Goal: Task Accomplishment & Management: Use online tool/utility

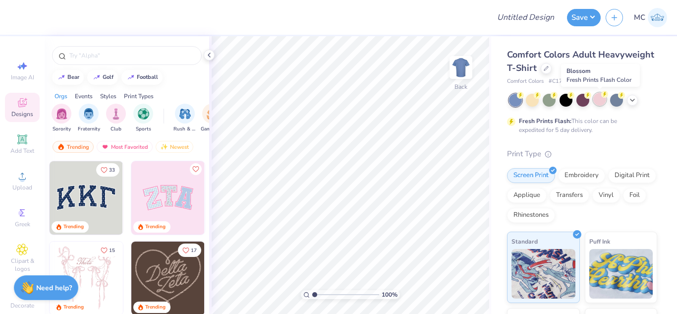
click at [603, 97] on icon at bounding box center [605, 94] width 7 height 7
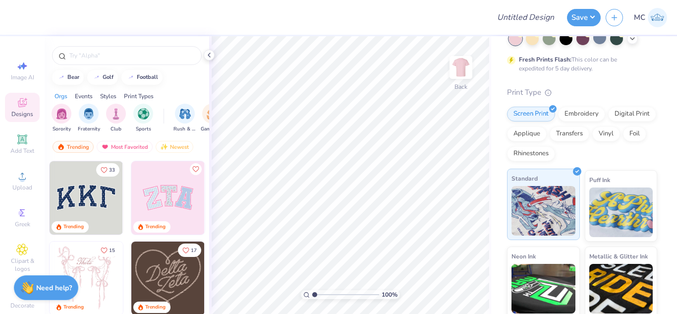
scroll to position [62, 0]
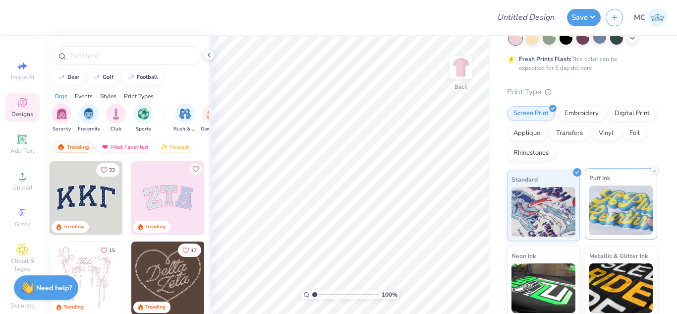
click at [590, 215] on img at bounding box center [622, 210] width 64 height 50
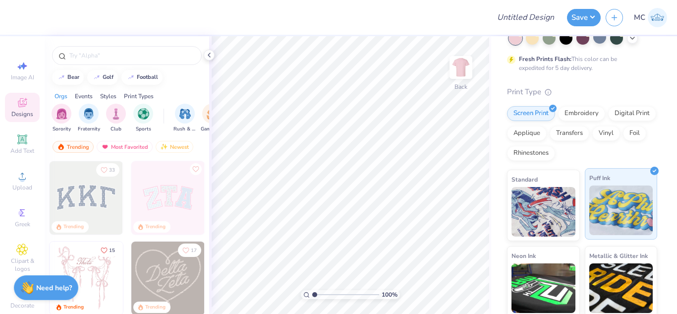
click at [590, 230] on img at bounding box center [622, 210] width 64 height 50
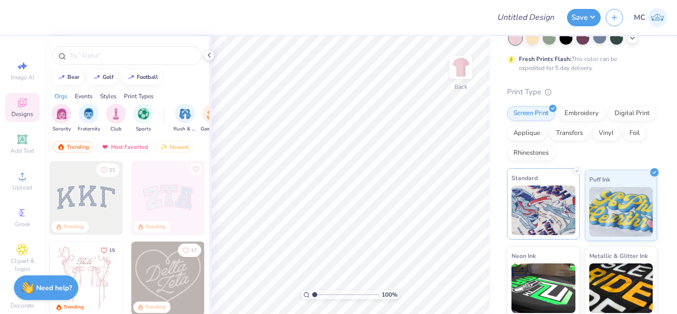
click at [535, 225] on img at bounding box center [544, 210] width 64 height 50
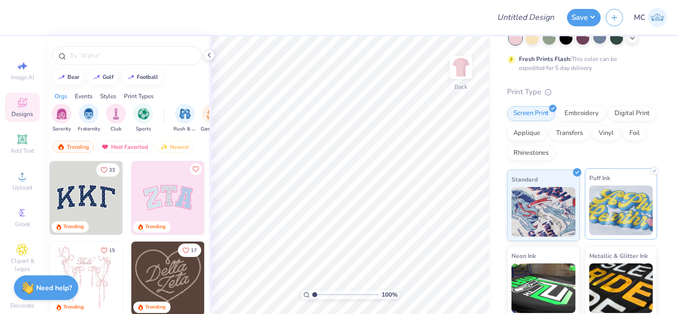
click at [603, 217] on img at bounding box center [622, 210] width 64 height 50
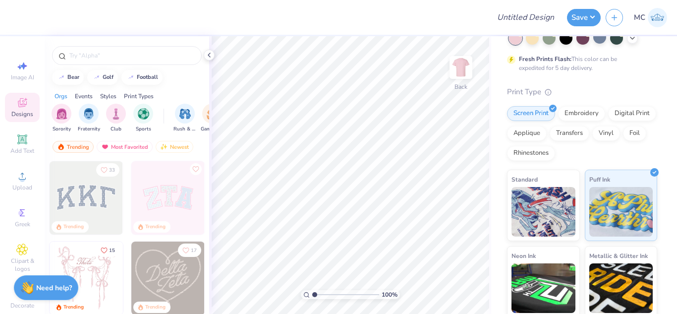
click at [83, 279] on img at bounding box center [86, 278] width 73 height 73
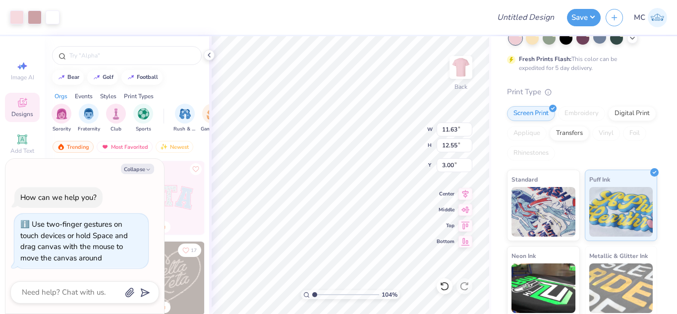
type input "1.03822488682879"
type textarea "x"
click at [532, 41] on div at bounding box center [532, 37] width 13 height 13
type input "1.03295614298193"
type textarea "x"
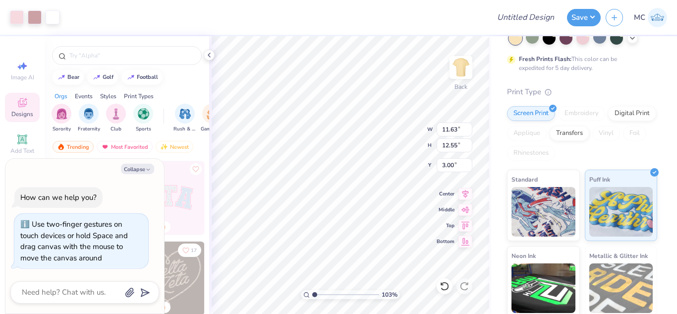
type input "1.03295614298193"
type textarea "x"
type input "1.03295614298193"
type textarea "x"
click at [568, 41] on div at bounding box center [566, 37] width 13 height 13
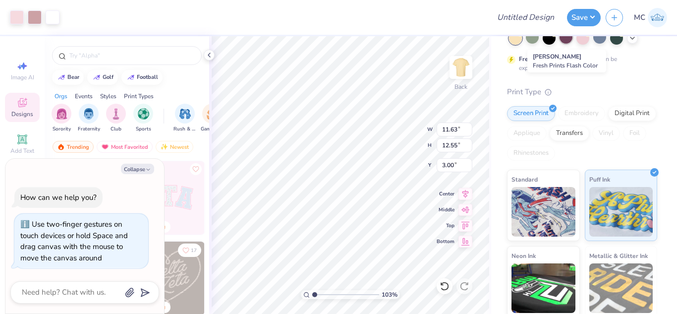
type input "1.03295614298193"
type textarea "x"
type input "1.03295614298193"
type textarea "x"
type input "1.03295614298193"
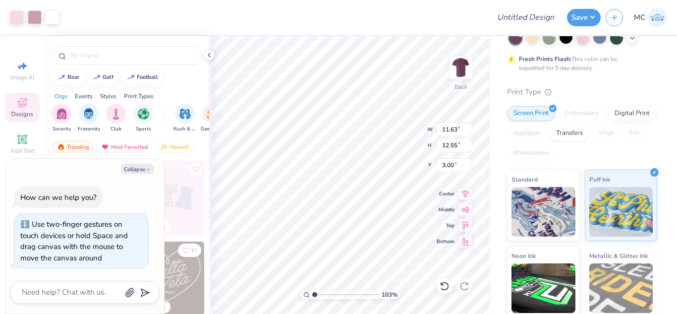
type textarea "x"
type input "1.03295614298193"
type textarea "x"
type input "1.03295614298193"
type input "0.84"
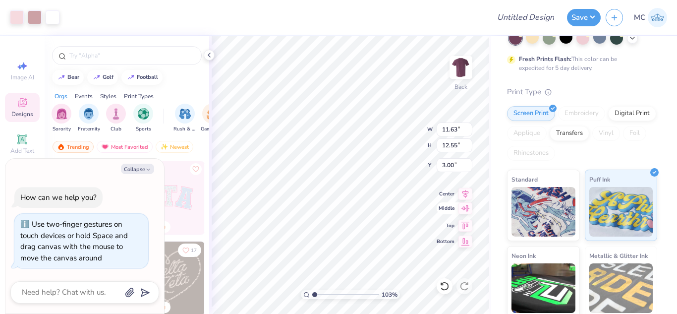
type textarea "x"
type input "1.03295614298193"
type textarea "x"
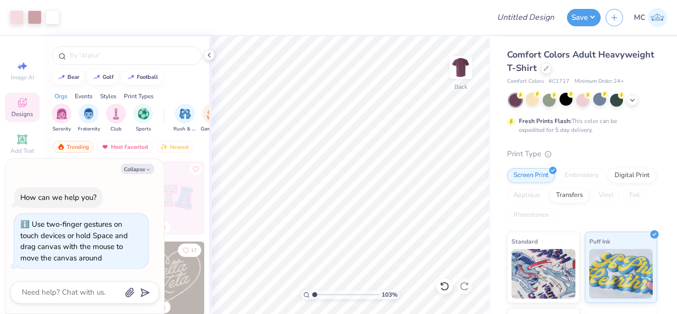
scroll to position [0, 0]
click at [552, 63] on div at bounding box center [546, 66] width 11 height 11
type input "1.03295614298193"
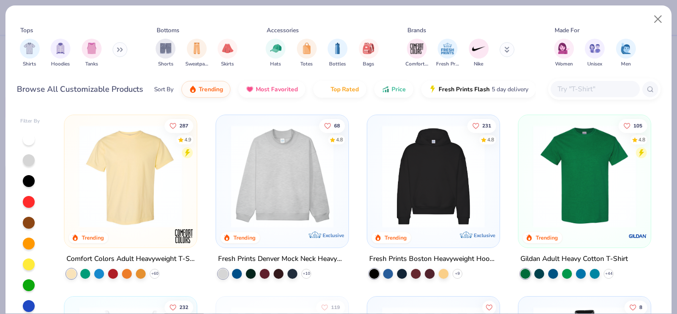
type textarea "x"
click at [92, 49] on img "filter for Tanks" at bounding box center [91, 47] width 11 height 11
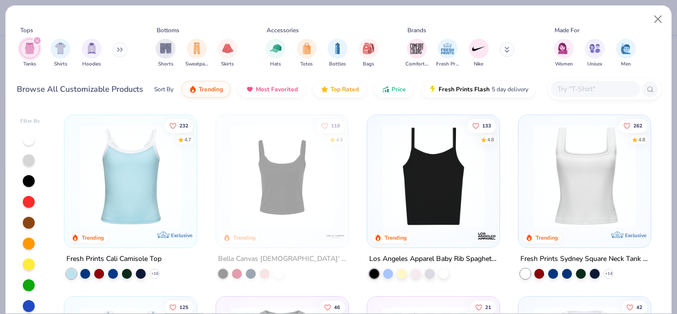
type input "1.03295614298193"
type textarea "x"
click at [120, 46] on button at bounding box center [120, 49] width 15 height 15
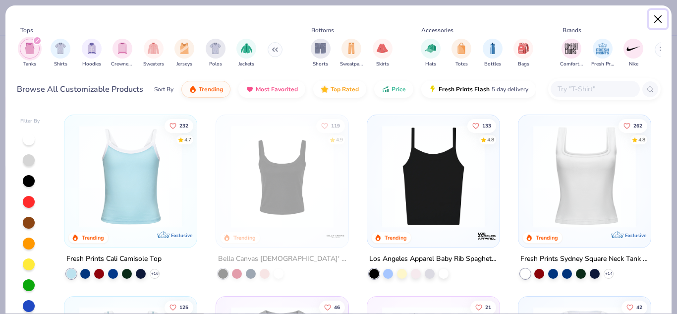
click at [661, 19] on button "Close" at bounding box center [658, 19] width 19 height 19
type input "1.03295614298193"
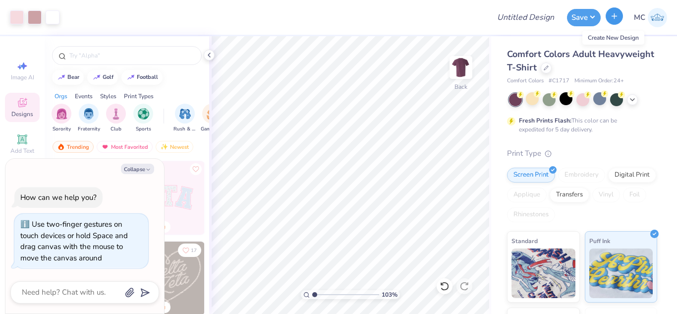
click at [611, 19] on icon "button" at bounding box center [615, 16] width 8 height 8
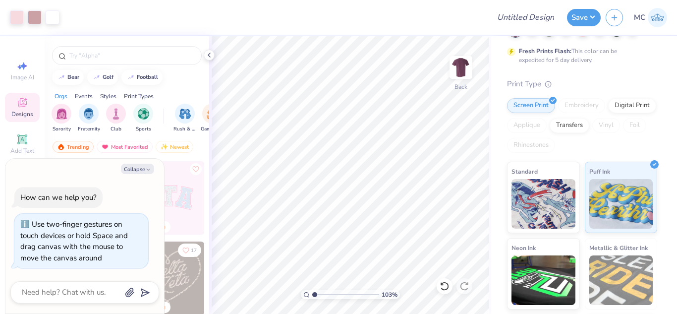
scroll to position [142, 0]
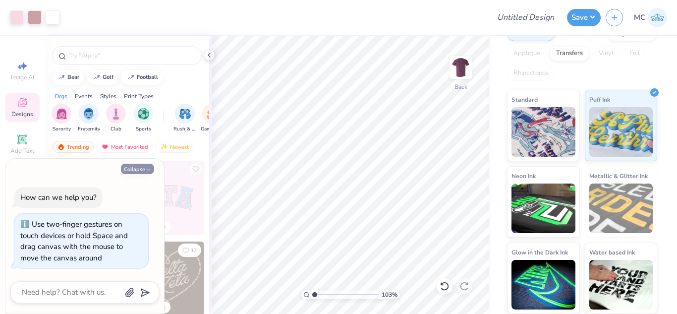
click at [141, 165] on button "Collapse" at bounding box center [137, 169] width 33 height 10
type textarea "x"
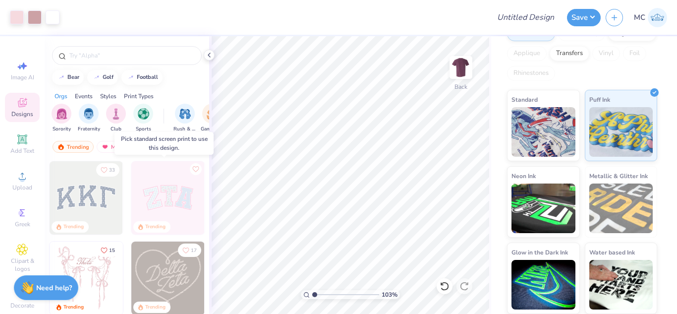
type input "1.03295614298193"
